Goal: Consume media (video, audio)

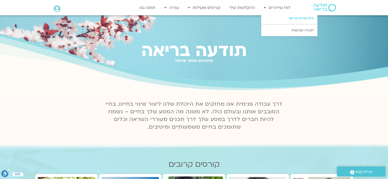
click at [305, 16] on link "לוח שידורים יומי" at bounding box center [289, 19] width 56 height 12
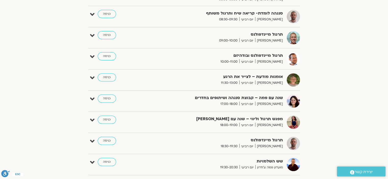
scroll to position [230, 0]
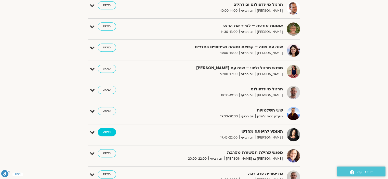
click at [109, 131] on link "כניסה" at bounding box center [107, 132] width 18 height 8
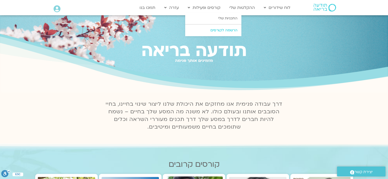
click at [227, 29] on link "הרשמה לקורסים" at bounding box center [213, 31] width 56 height 12
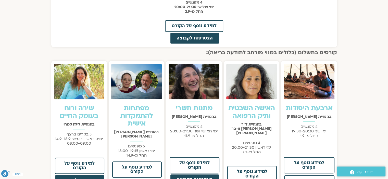
scroll to position [332, 0]
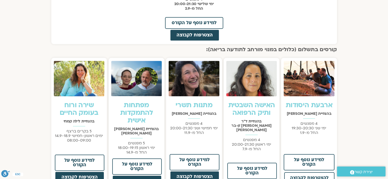
click at [152, 82] on img at bounding box center [136, 78] width 51 height 35
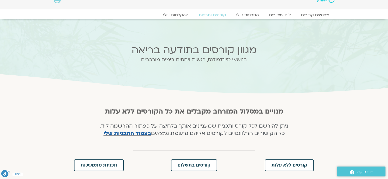
scroll to position [0, 0]
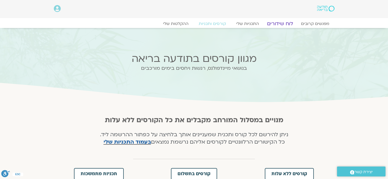
click at [283, 23] on link "לוח שידורים" at bounding box center [280, 24] width 38 height 6
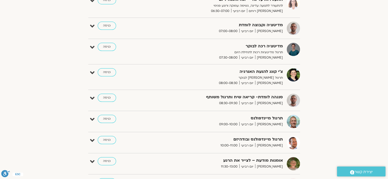
scroll to position [26, 0]
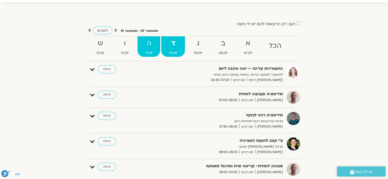
click at [147, 42] on strong "ה" at bounding box center [149, 43] width 23 height 11
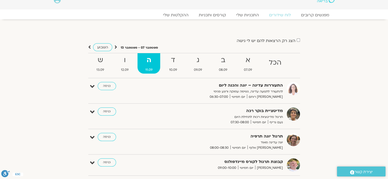
scroll to position [0, 0]
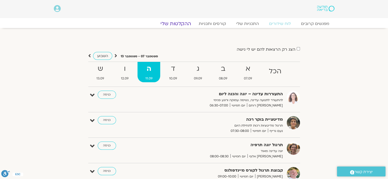
click at [179, 23] on link "ההקלטות שלי" at bounding box center [175, 24] width 43 height 6
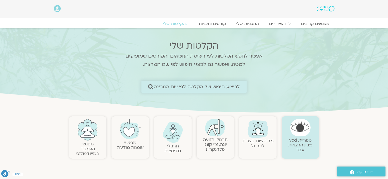
click at [235, 86] on span "לביצוע חיפוש של הקלטה לפי שם המרצה" at bounding box center [197, 86] width 86 height 5
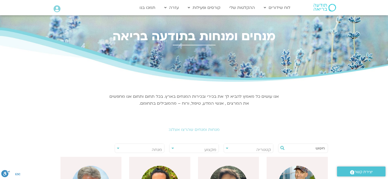
click at [118, 148] on div "**********" at bounding box center [140, 148] width 50 height 9
click at [157, 147] on span "מנחה" at bounding box center [157, 150] width 10 height 6
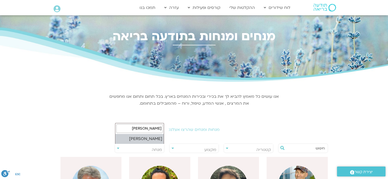
type input "ערן טייכר"
select select "******"
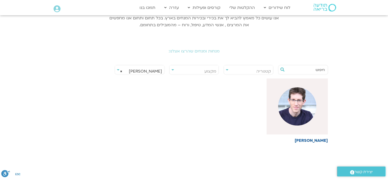
scroll to position [153, 0]
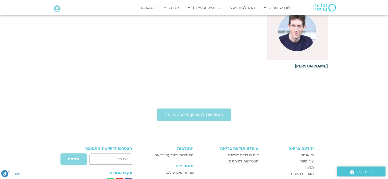
click at [290, 47] on img at bounding box center [297, 32] width 38 height 38
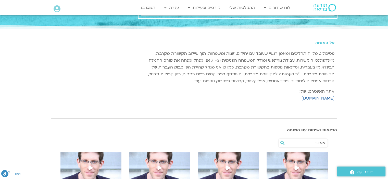
scroll to position [102, 0]
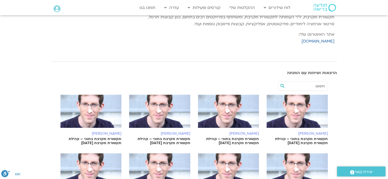
click at [227, 109] on icon at bounding box center [228, 111] width 4 height 5
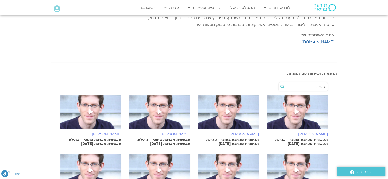
click at [297, 108] on span at bounding box center [297, 112] width 9 height 9
